Goal: Task Accomplishment & Management: Manage account settings

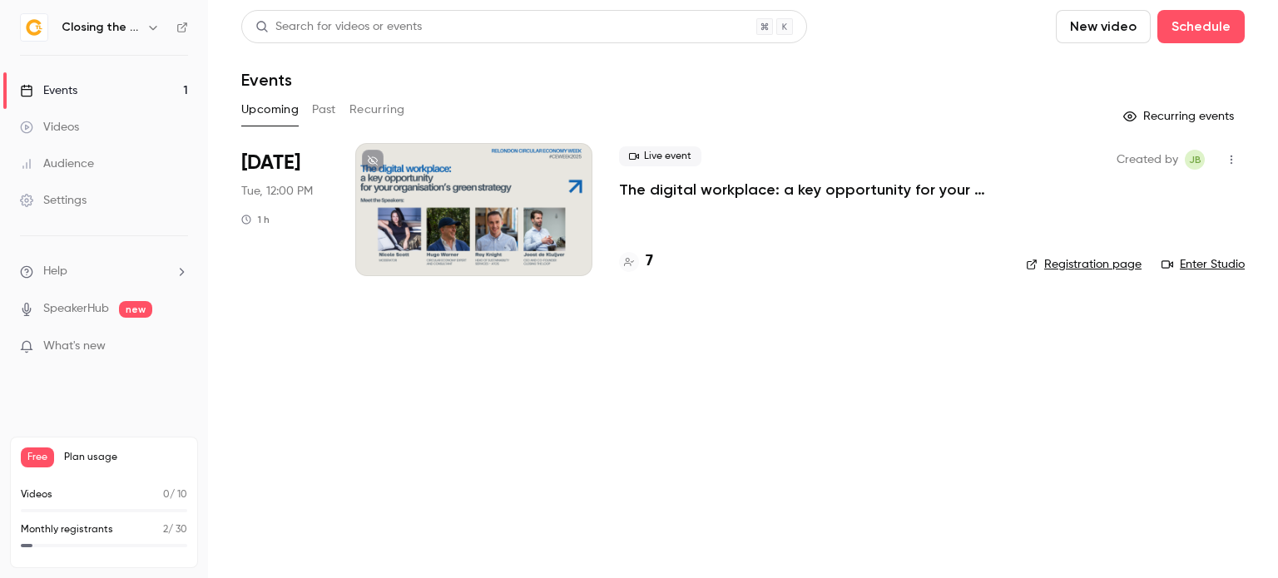
click at [465, 230] on div at bounding box center [473, 209] width 237 height 133
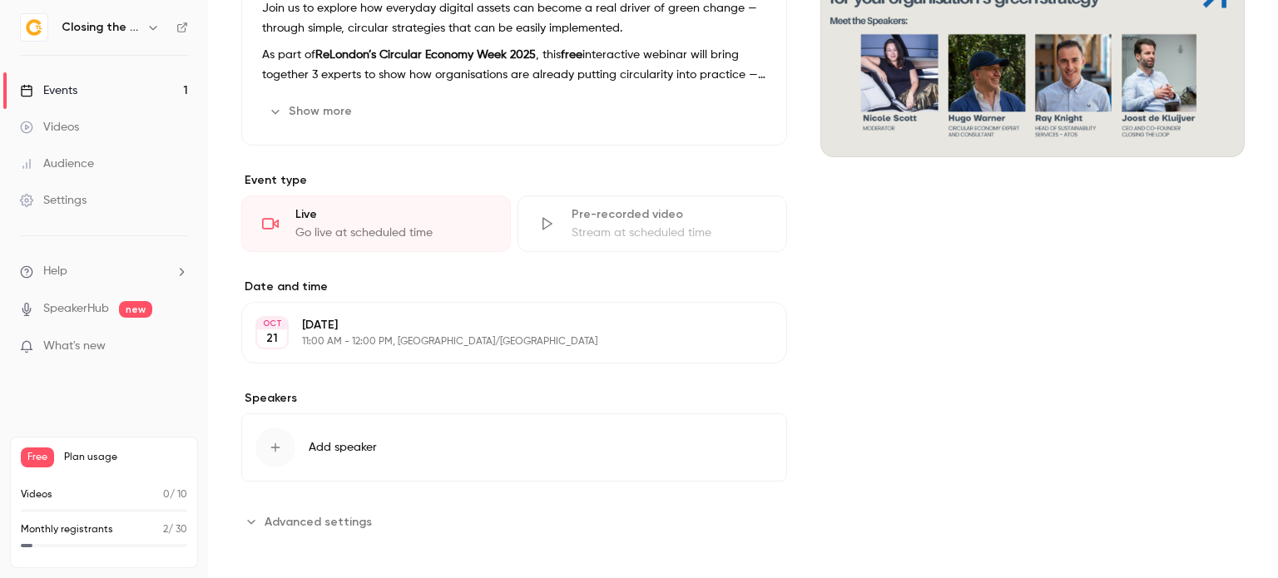
scroll to position [427, 0]
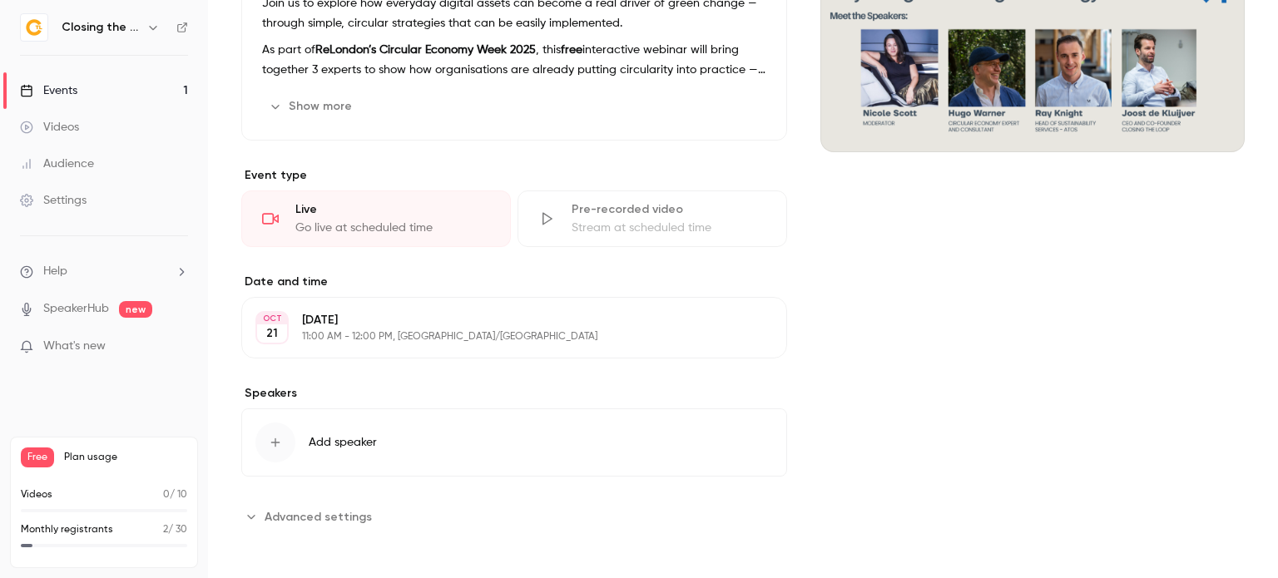
click at [402, 339] on p "11:00 AM - 12:00 PM, Europe/London" at bounding box center [500, 336] width 397 height 13
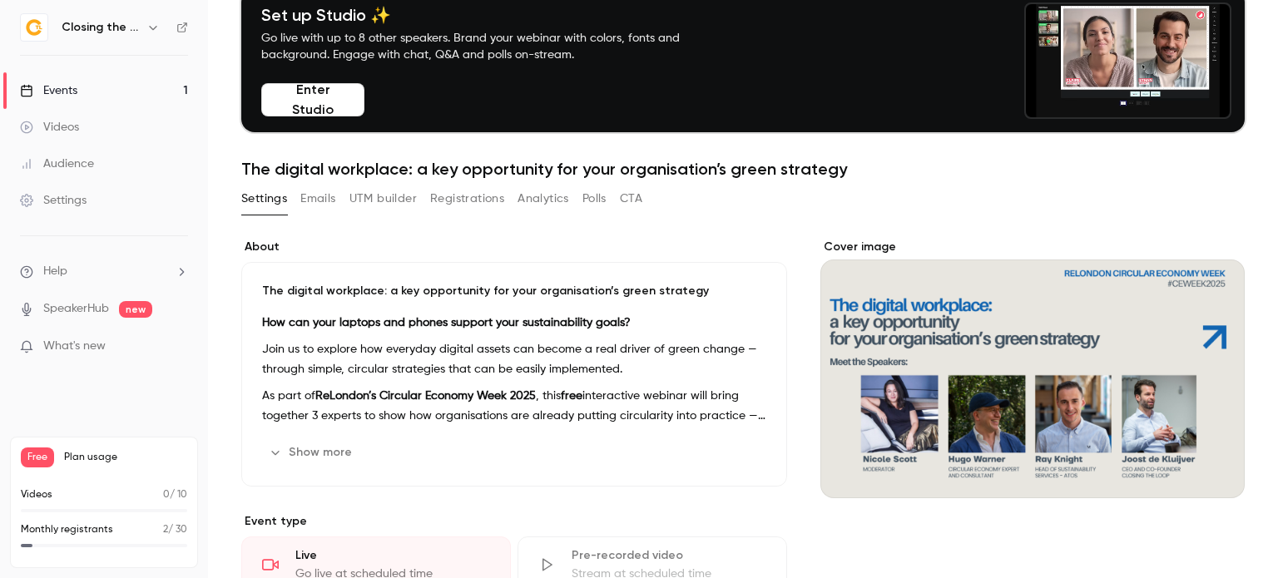
scroll to position [83, 0]
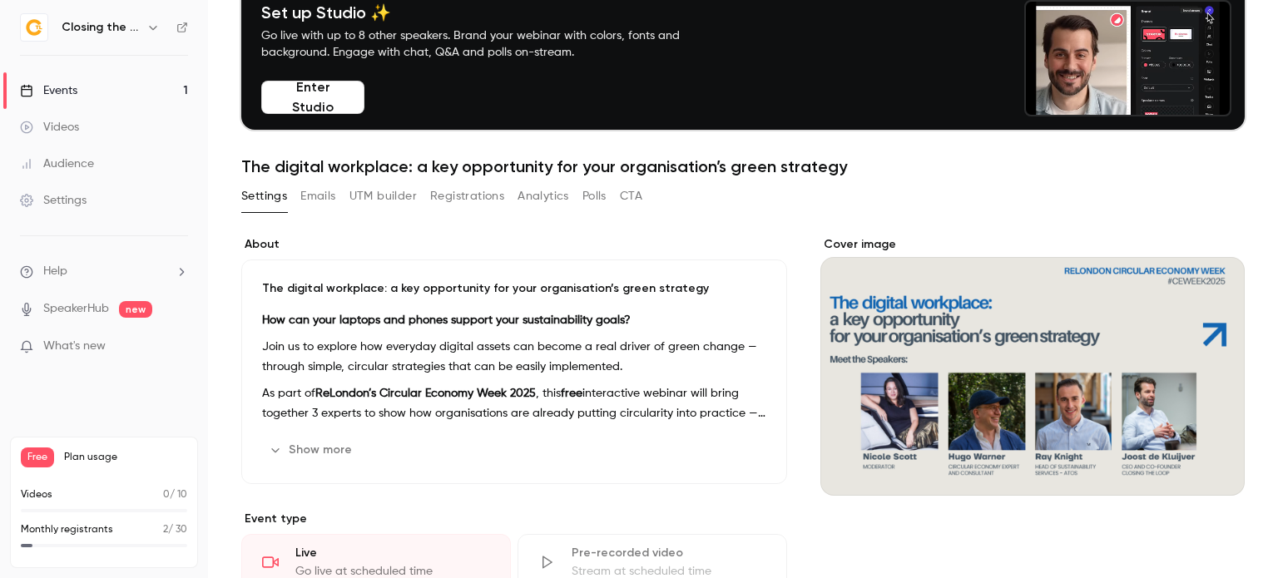
click at [481, 192] on button "Registrations" at bounding box center [467, 196] width 74 height 27
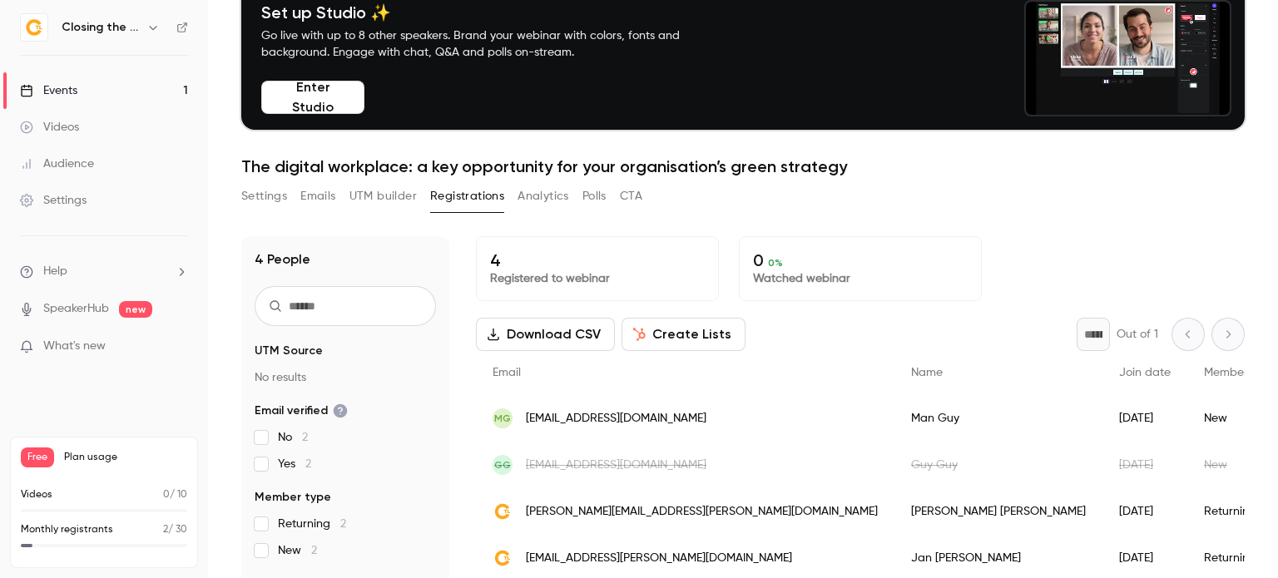
click at [330, 191] on button "Emails" at bounding box center [317, 196] width 35 height 27
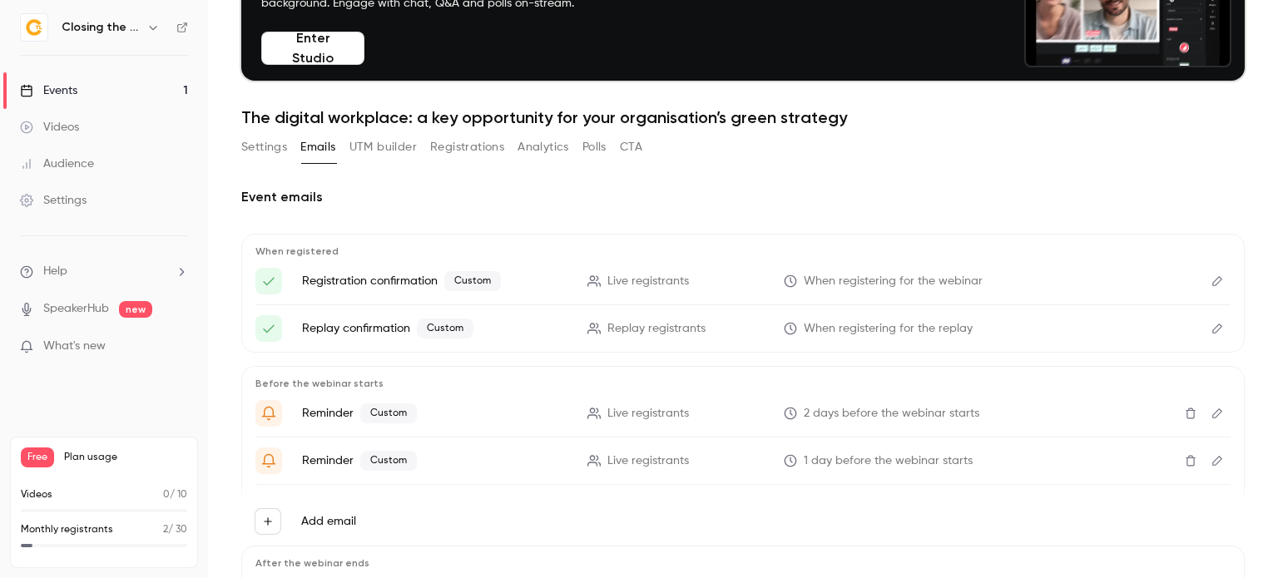
scroll to position [166, 0]
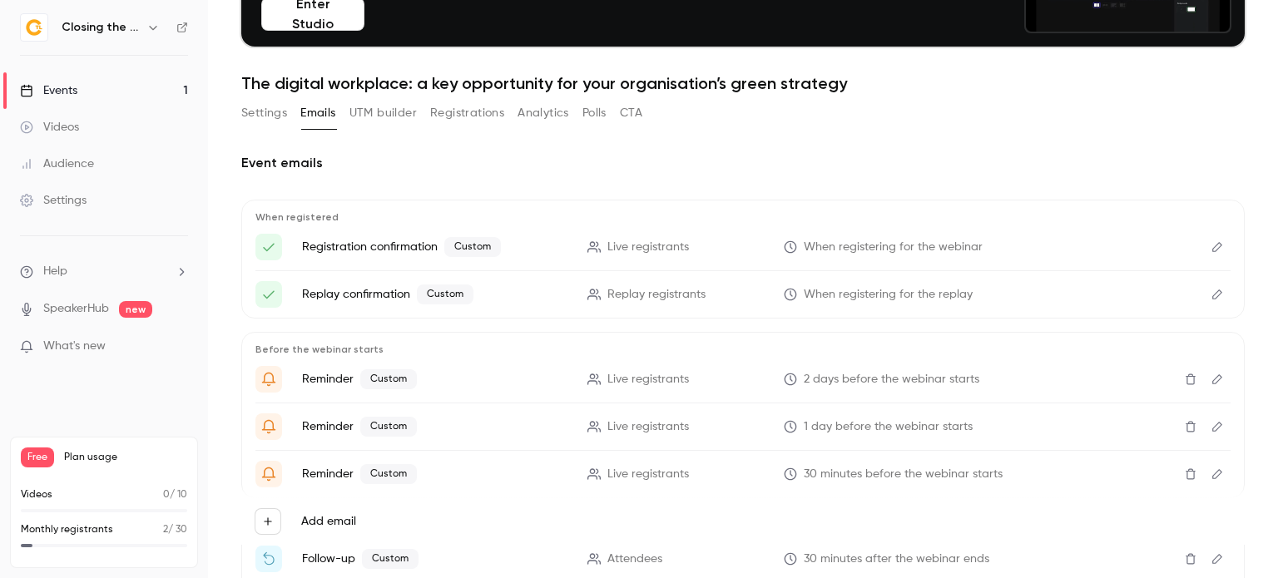
click at [1211, 241] on icon "Edit" at bounding box center [1217, 247] width 13 height 12
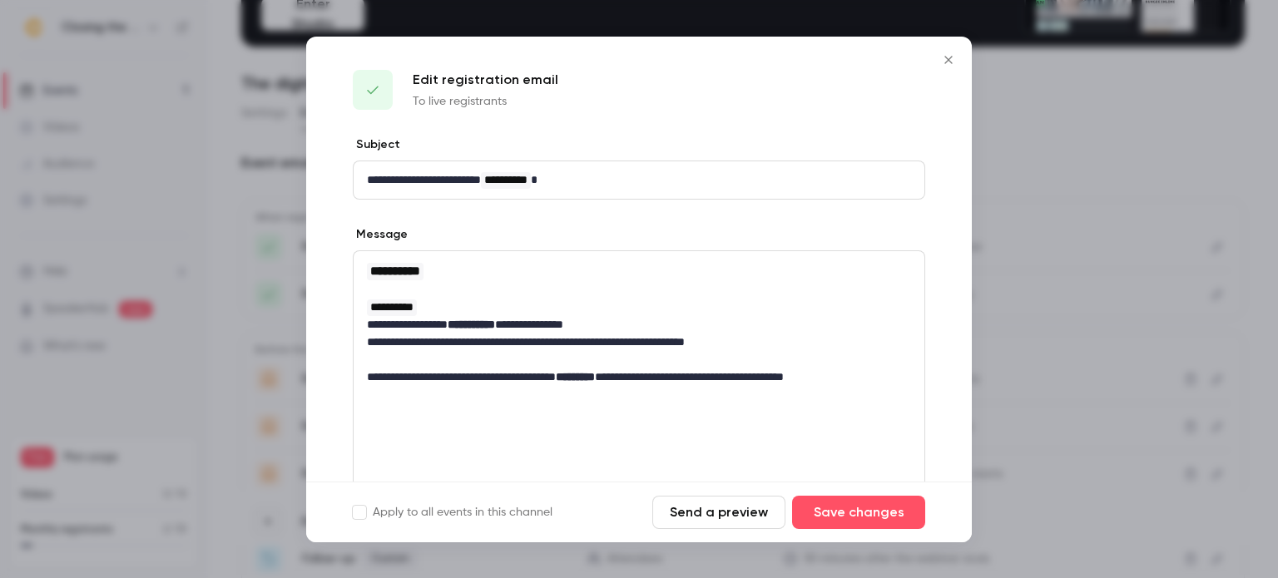
click at [736, 511] on button "Send a preview" at bounding box center [718, 512] width 133 height 33
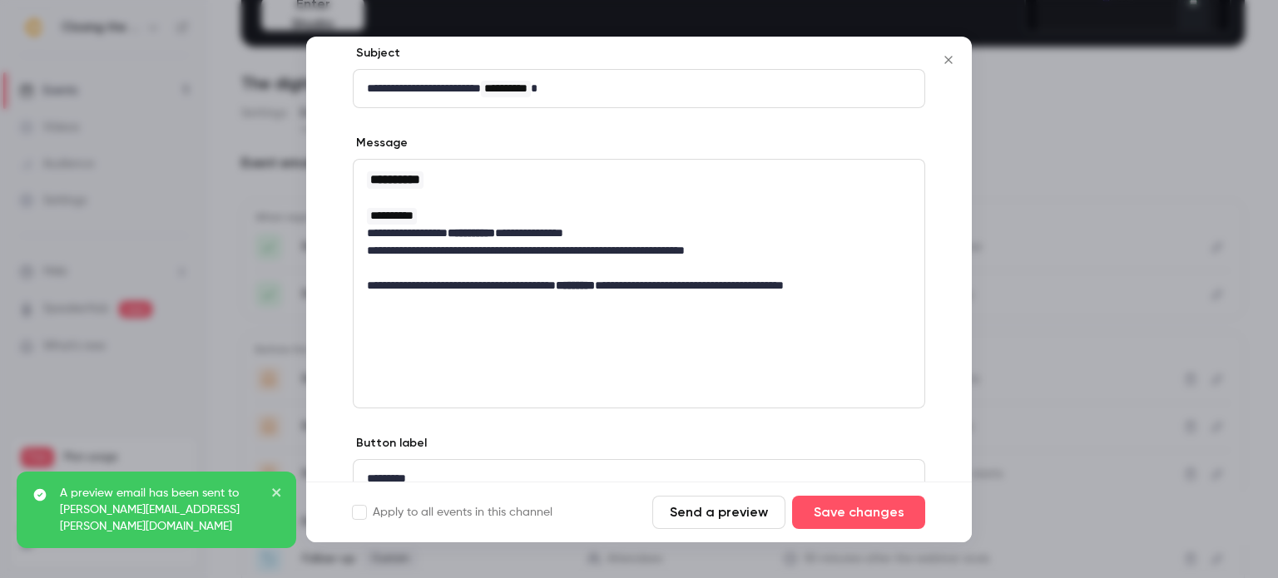
scroll to position [0, 0]
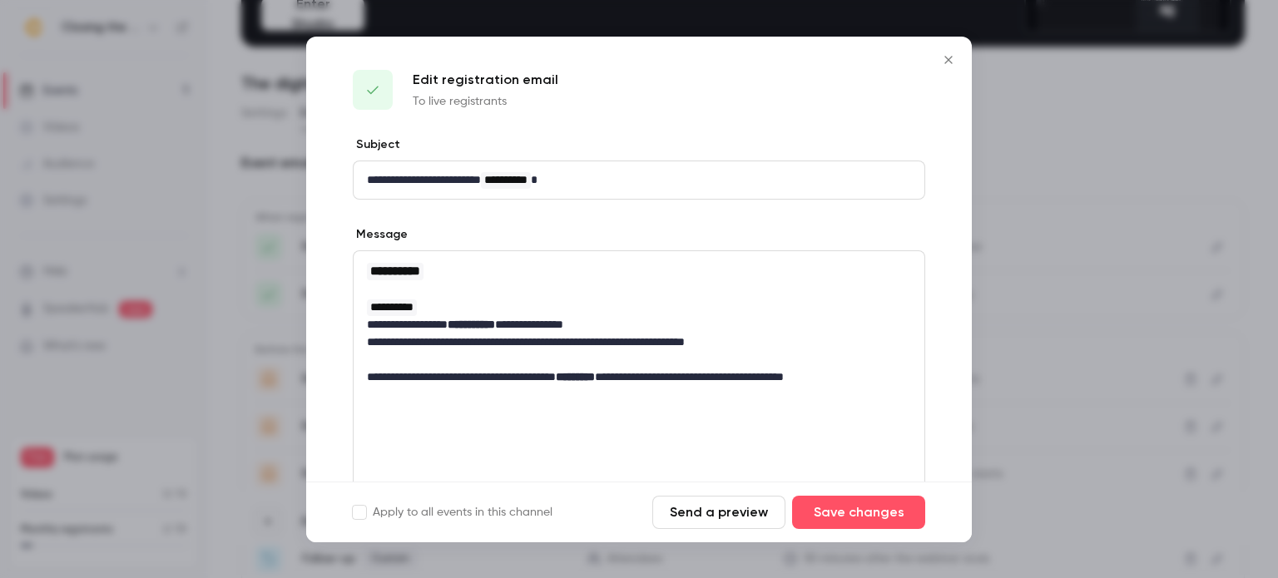
click at [948, 60] on icon "Close" at bounding box center [947, 59] width 7 height 7
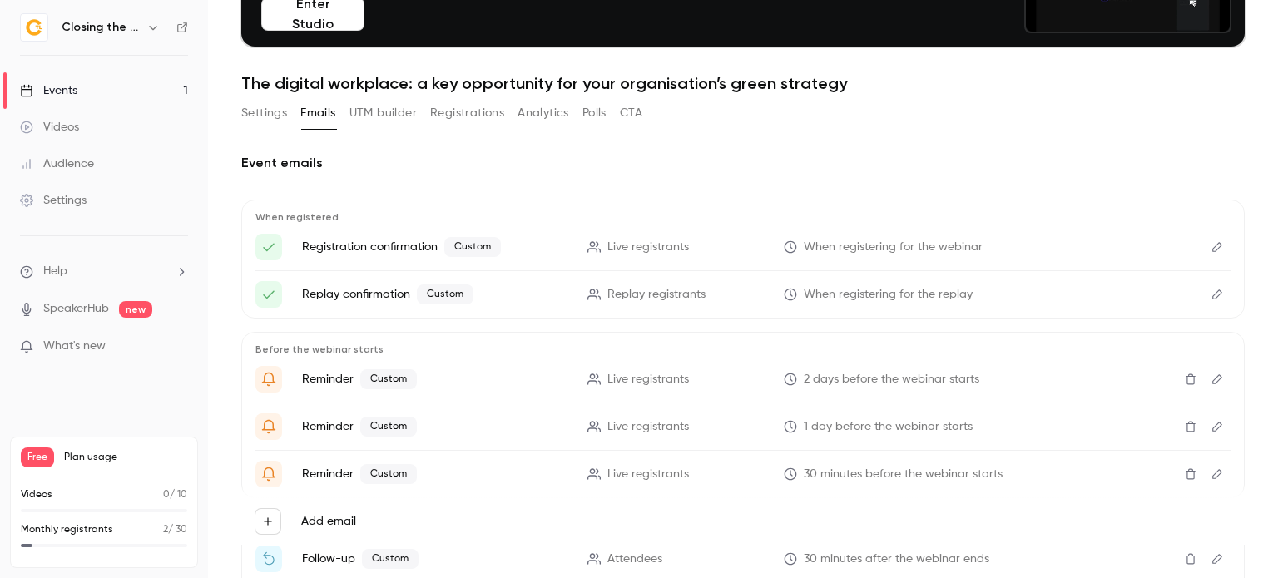
click at [1204, 238] on button "Edit" at bounding box center [1217, 247] width 27 height 27
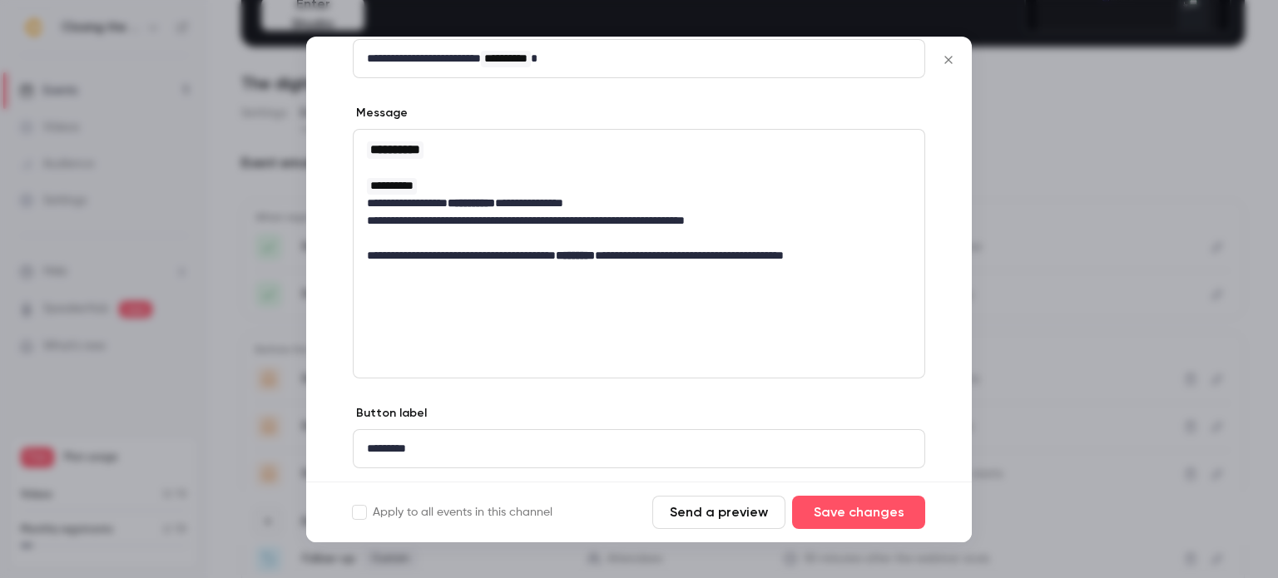
scroll to position [83, 0]
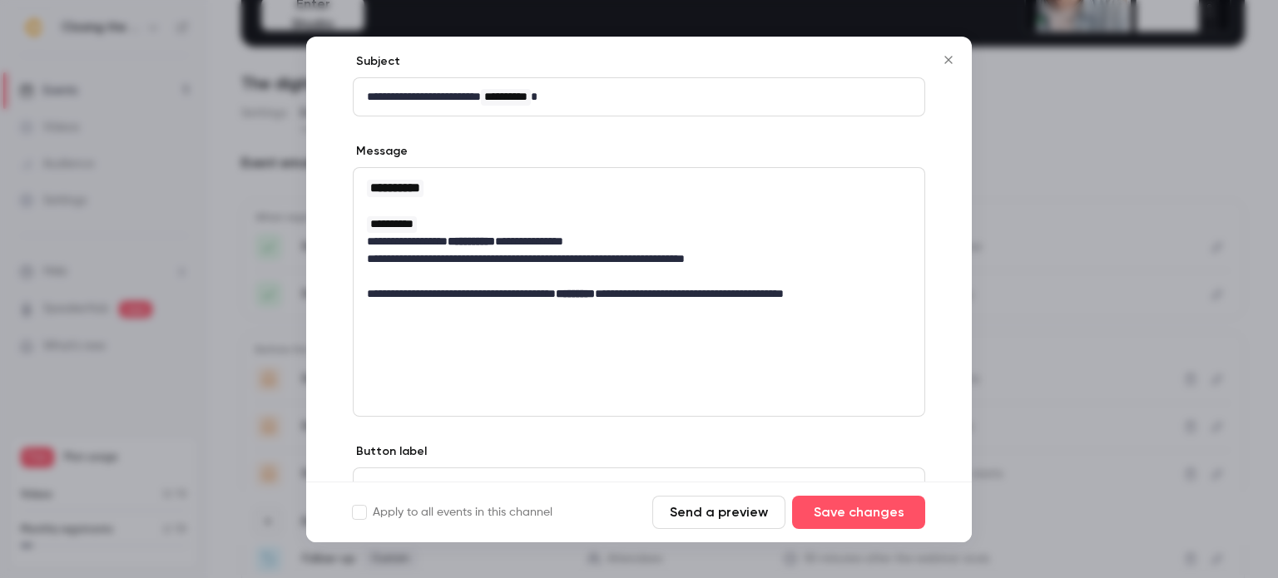
click at [949, 58] on icon "Close" at bounding box center [949, 59] width 20 height 13
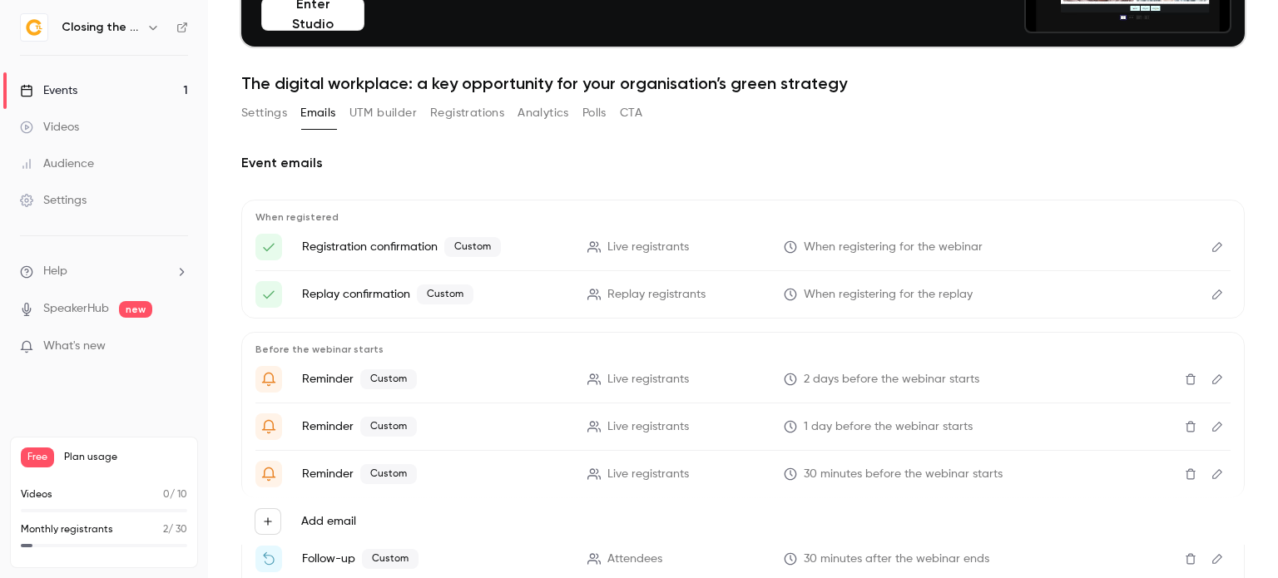
click at [463, 111] on button "Registrations" at bounding box center [467, 113] width 74 height 27
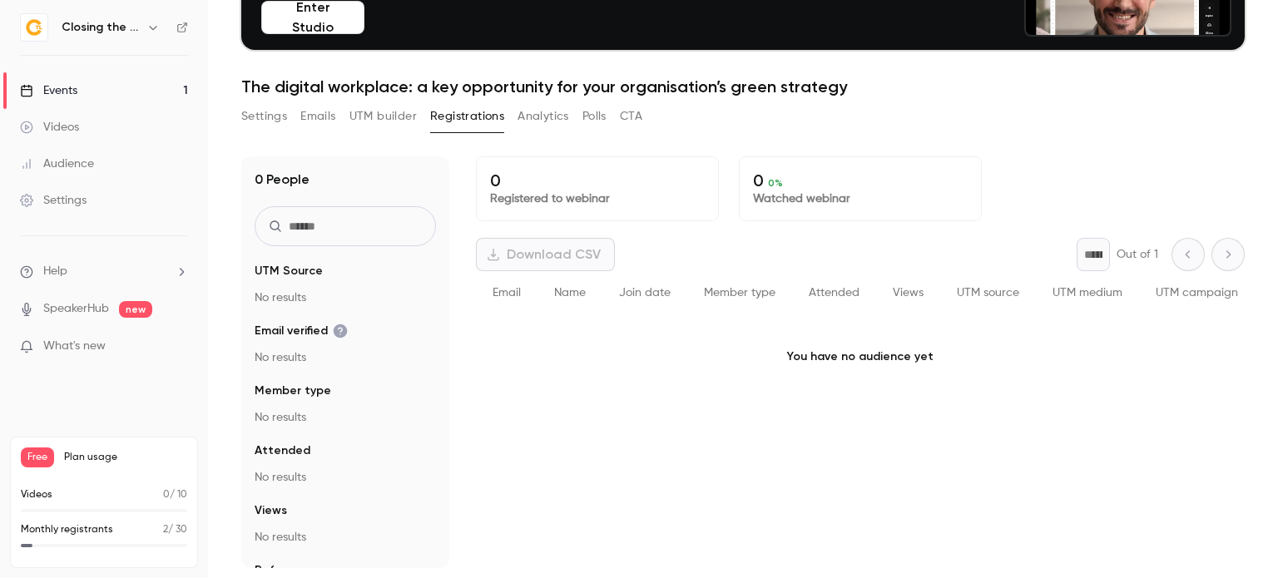
scroll to position [163, 0]
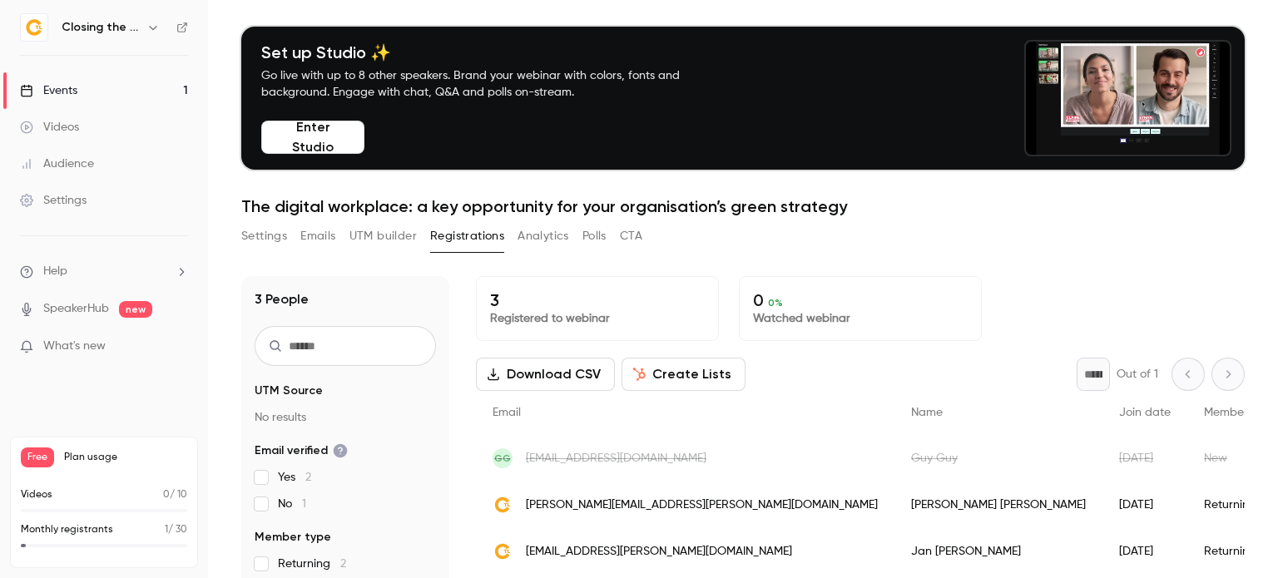
scroll to position [163, 0]
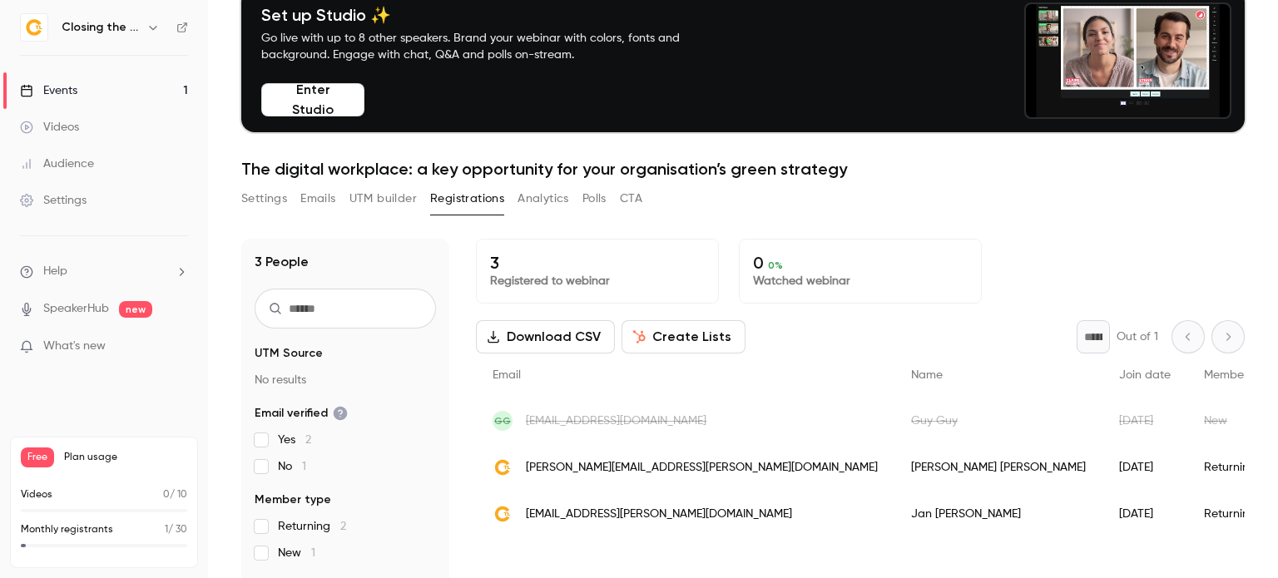
scroll to position [83, 0]
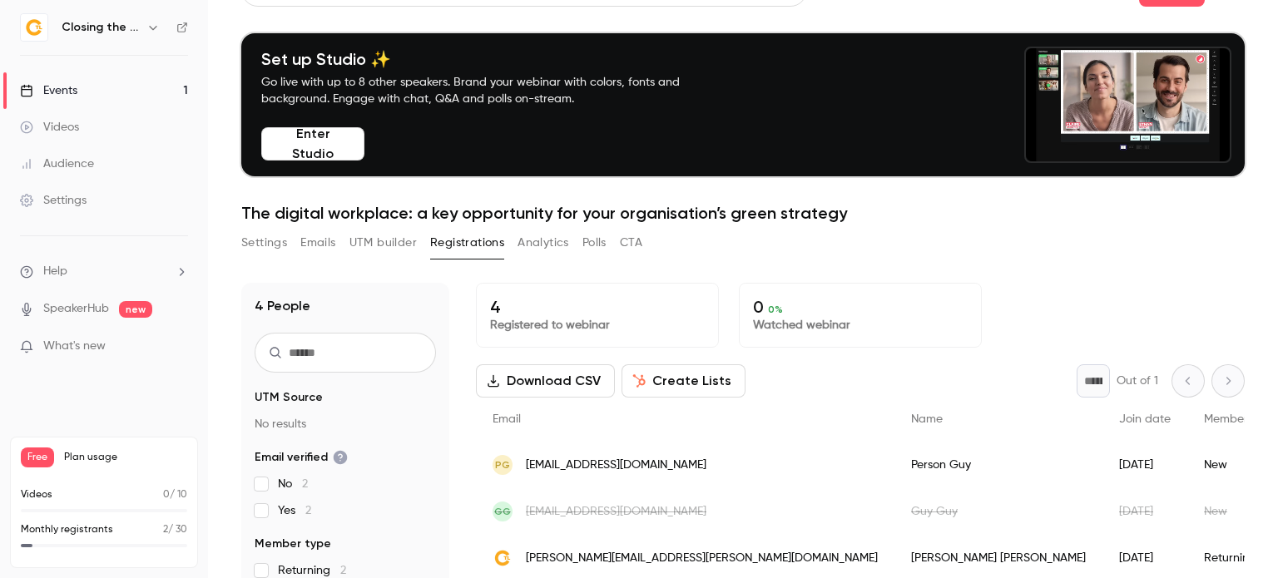
scroll to position [83, 0]
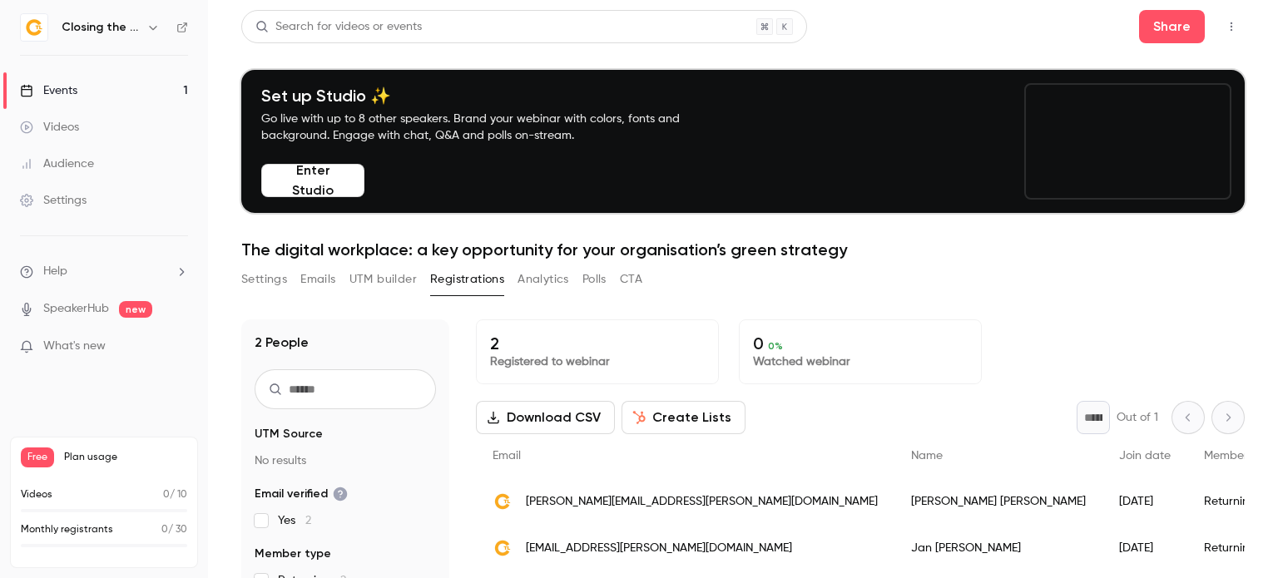
scroll to position [83, 0]
